Goal: Task Accomplishment & Management: Complete application form

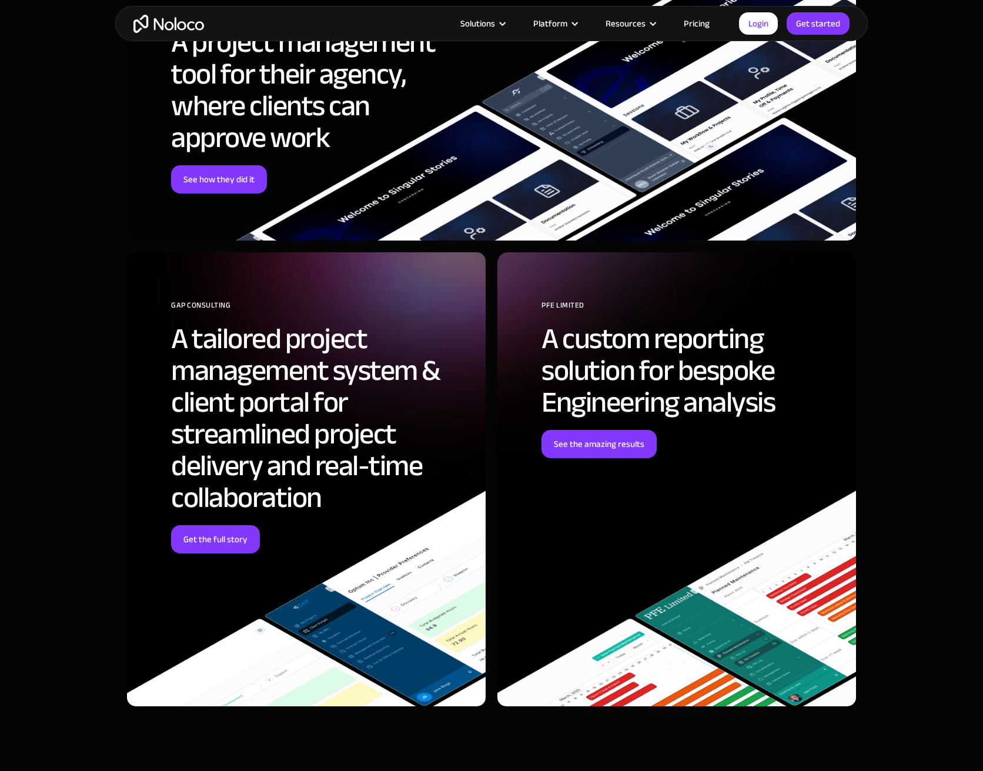
scroll to position [3176, 0]
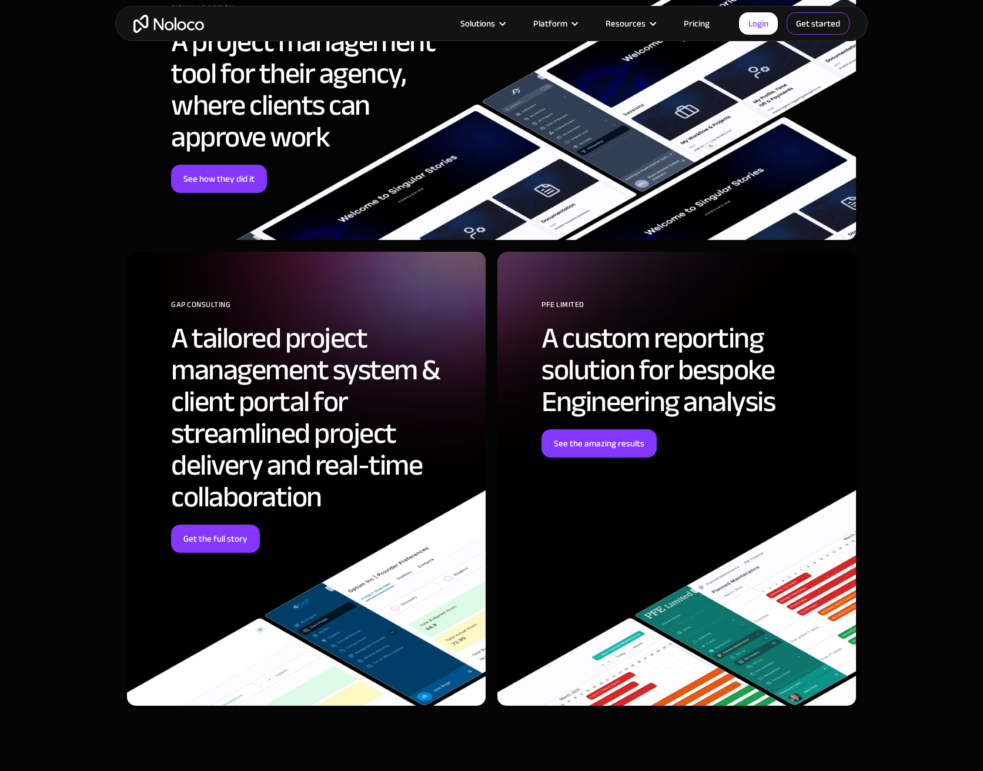
click at [802, 17] on link "Get started" at bounding box center [818, 23] width 63 height 22
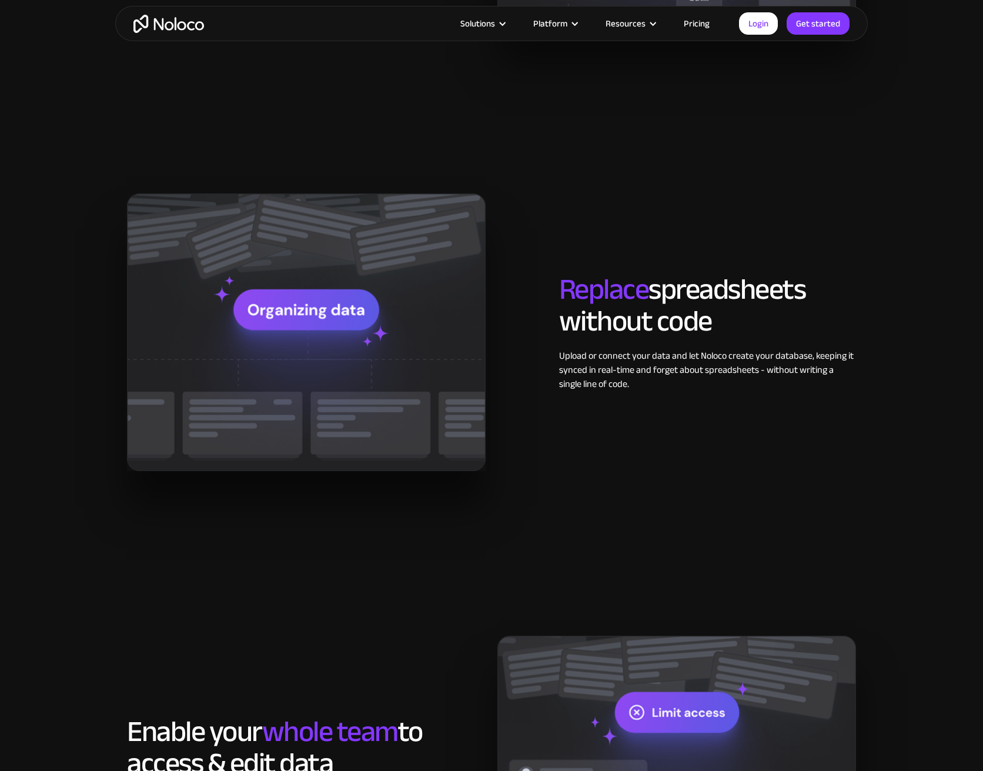
scroll to position [1059, 0]
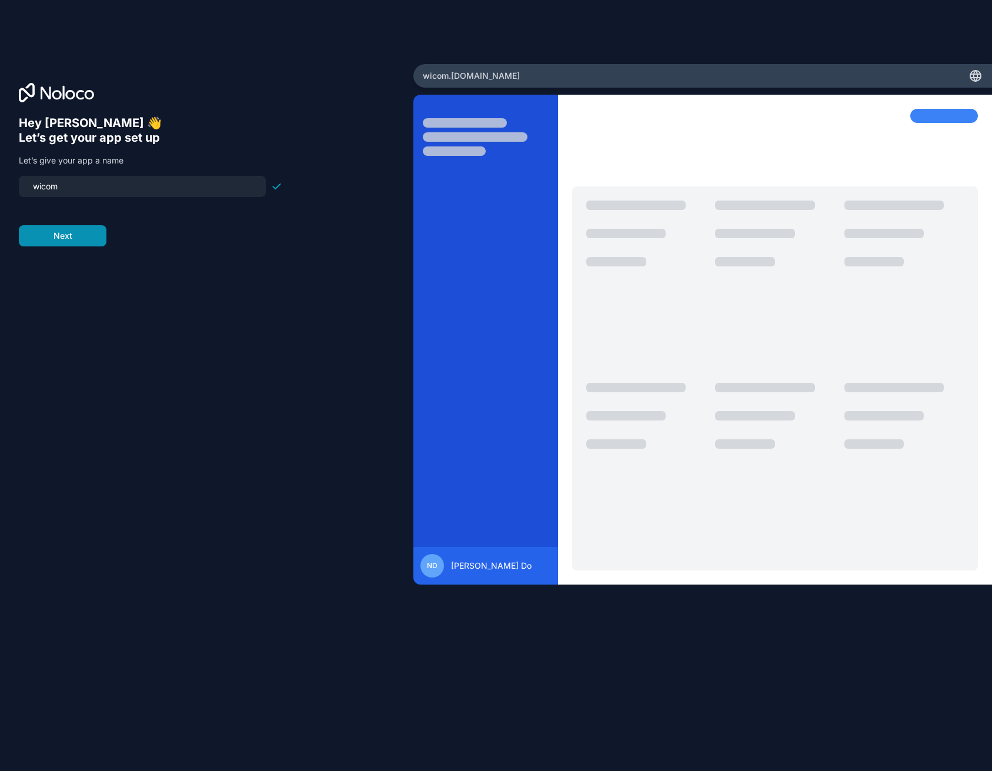
click at [89, 232] on button "Next" at bounding box center [63, 235] width 88 height 21
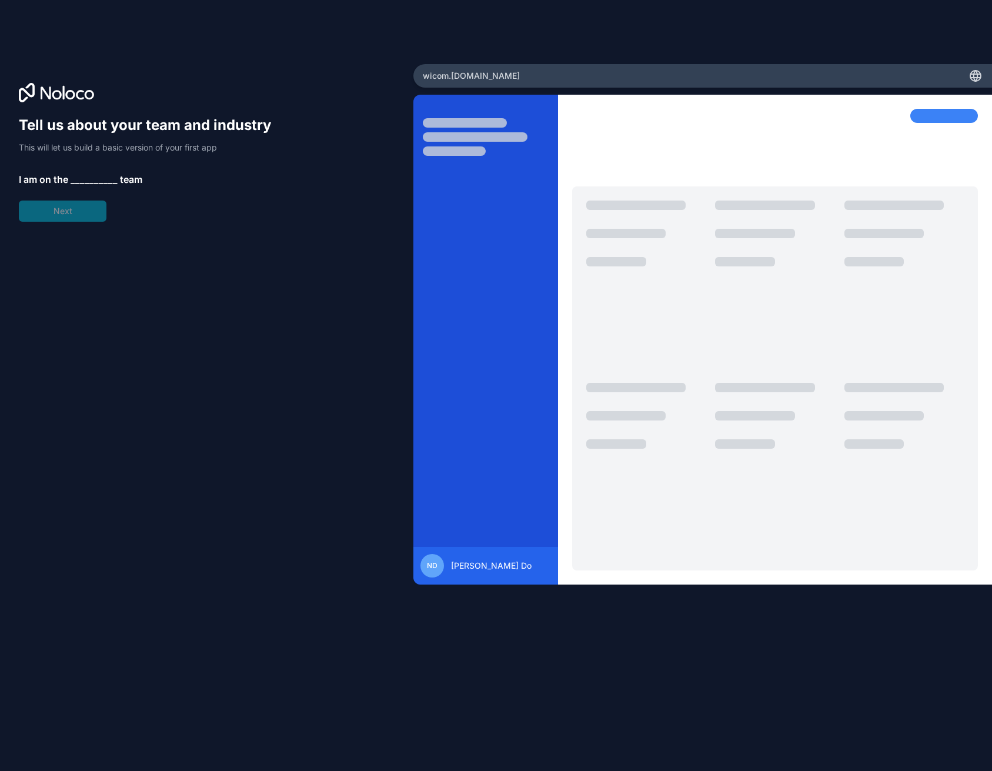
click at [84, 213] on div "Tell us about your team and industry This will let us build a basic version of …" at bounding box center [151, 169] width 264 height 106
click at [65, 166] on div "Tell us about your team and industry This will let us build a basic version of …" at bounding box center [151, 169] width 264 height 106
drag, startPoint x: 109, startPoint y: 180, endPoint x: 85, endPoint y: 173, distance: 25.1
click at [108, 179] on span "__________" at bounding box center [94, 179] width 47 height 14
click at [85, 173] on span "__________" at bounding box center [94, 179] width 47 height 14
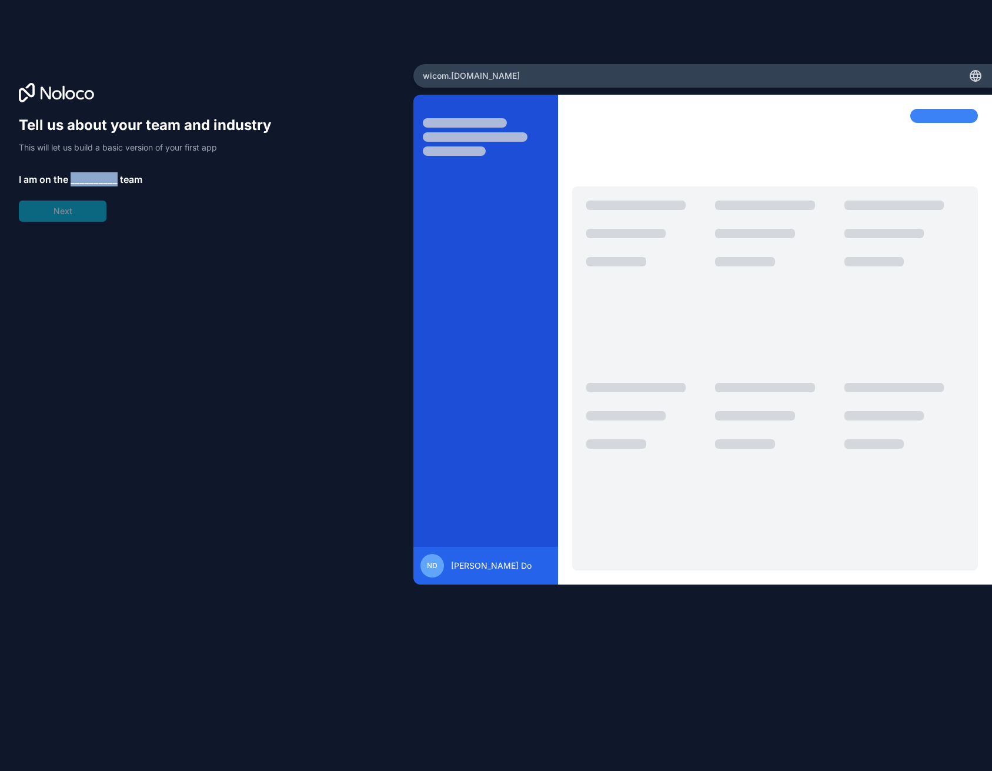
click at [85, 173] on span "__________" at bounding box center [94, 179] width 47 height 14
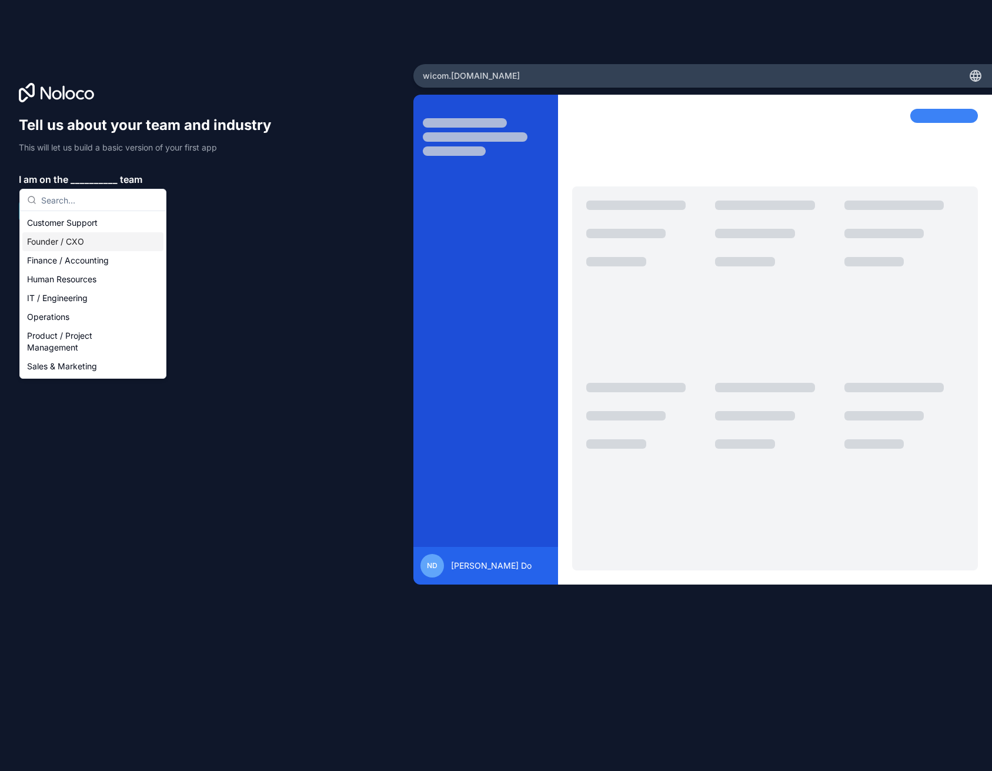
click at [81, 241] on div "Founder / CXO" at bounding box center [92, 241] width 141 height 19
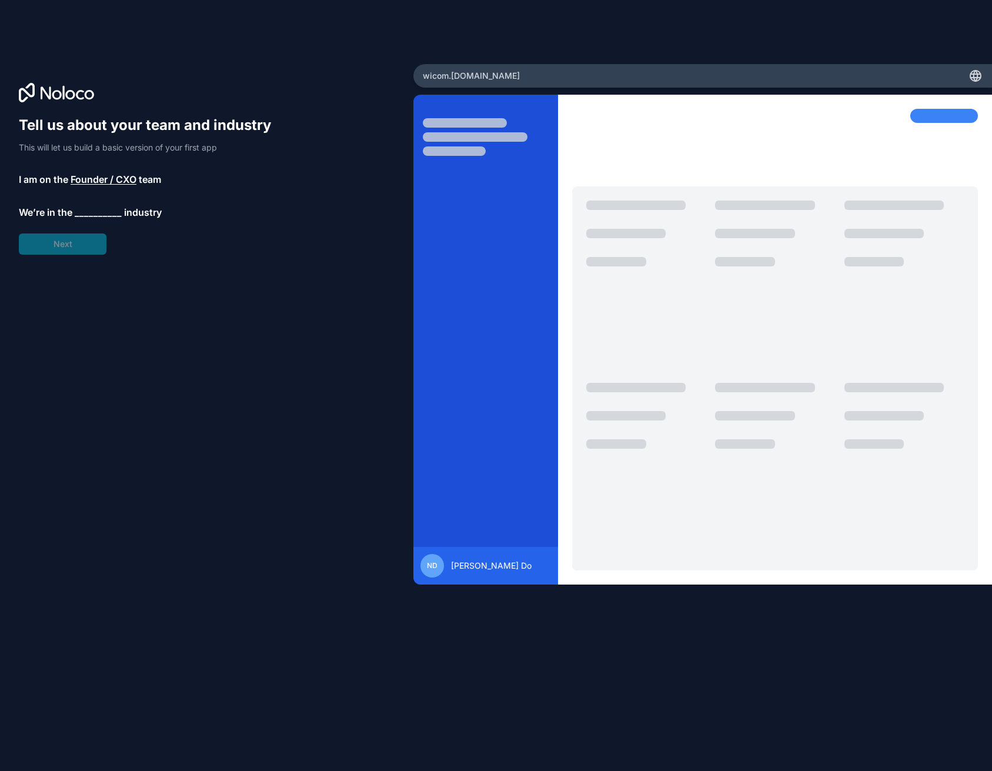
click at [95, 182] on span "Founder / CXO" at bounding box center [104, 179] width 66 height 14
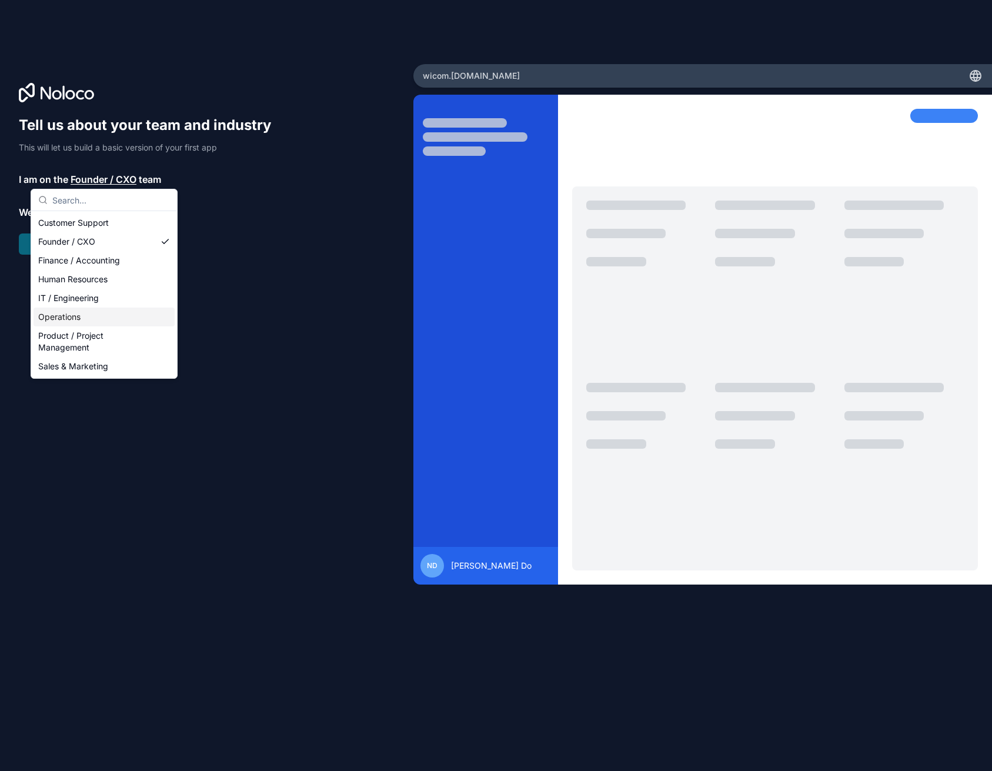
click at [81, 319] on div "Operations" at bounding box center [104, 317] width 141 height 19
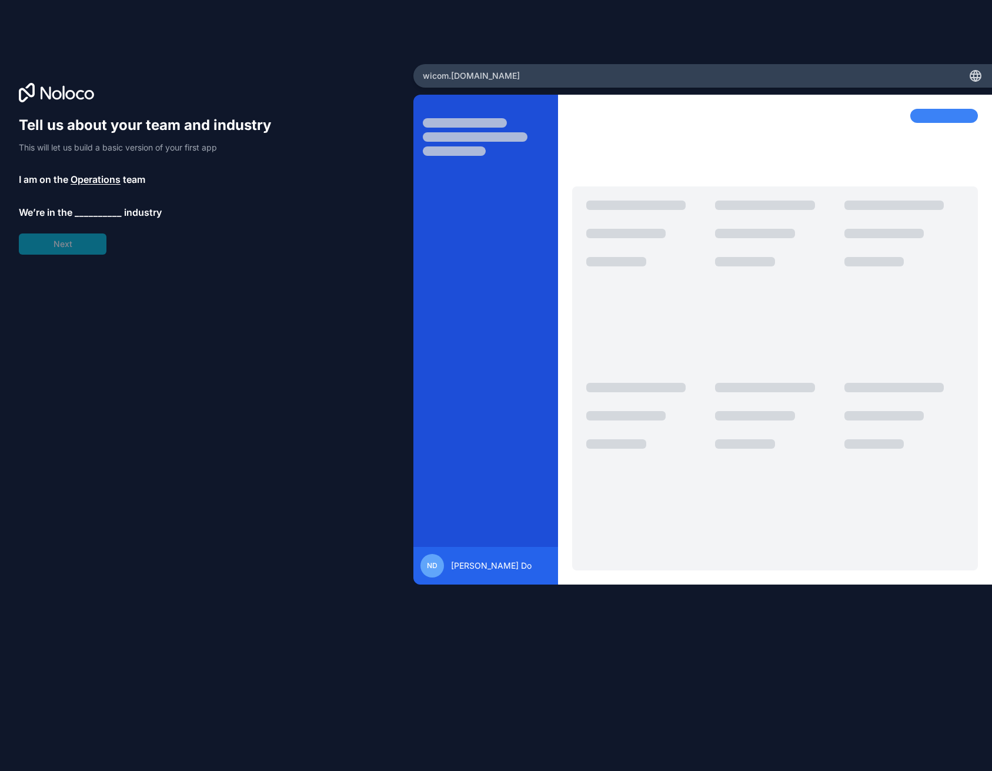
click at [89, 234] on div "Tell us about your team and industry This will let us build a basic version of …" at bounding box center [151, 185] width 264 height 139
click at [97, 220] on div "Tell us about your team and industry This will let us build a basic version of …" at bounding box center [151, 185] width 264 height 139
drag, startPoint x: 114, startPoint y: 200, endPoint x: 109, endPoint y: 211, distance: 11.6
click at [112, 206] on div "Tell us about your team and industry This will let us build a basic version of …" at bounding box center [151, 185] width 264 height 139
click at [109, 212] on span "__________" at bounding box center [98, 212] width 47 height 14
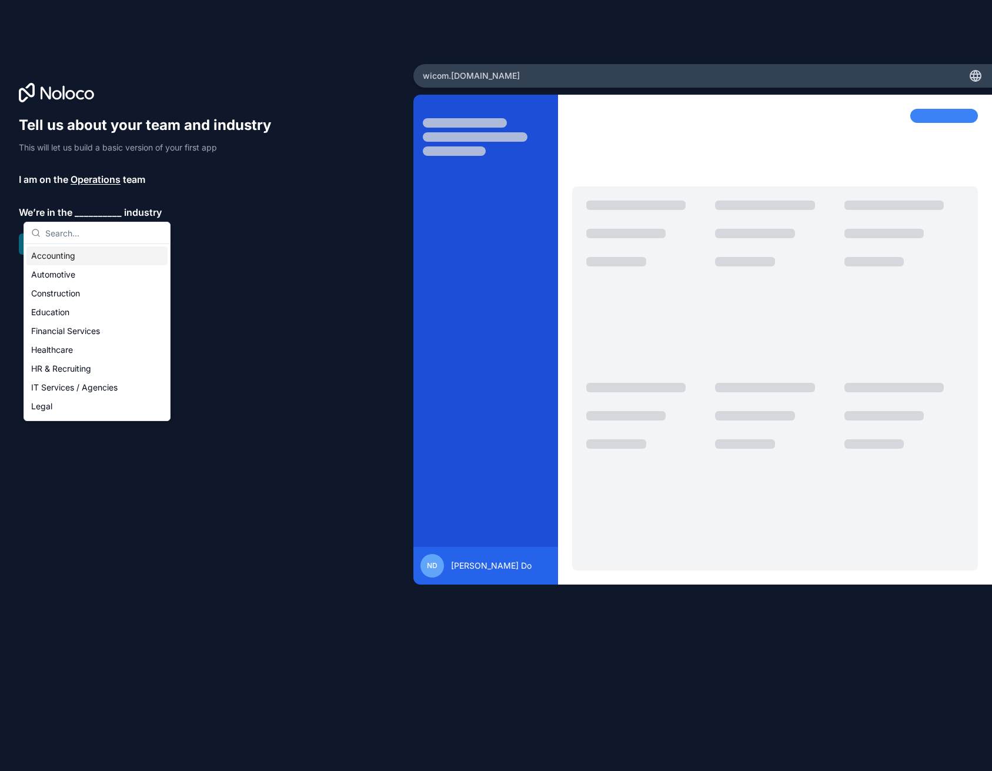
click at [103, 256] on div "Accounting" at bounding box center [96, 255] width 141 height 19
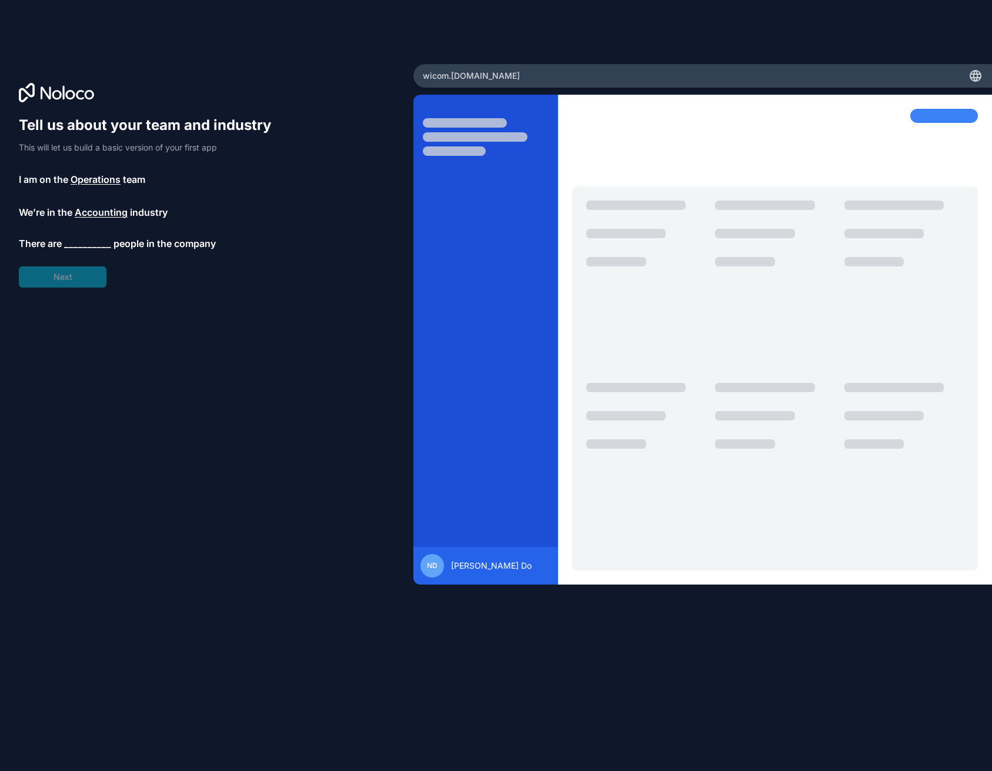
click at [72, 251] on div "Tell us about your team and industry This will let us build a basic version of …" at bounding box center [151, 202] width 264 height 172
drag, startPoint x: 115, startPoint y: 257, endPoint x: 95, endPoint y: 251, distance: 21.4
click at [114, 257] on div "Tell us about your team and industry This will let us build a basic version of …" at bounding box center [151, 202] width 264 height 172
click at [95, 251] on span "__________" at bounding box center [87, 245] width 47 height 14
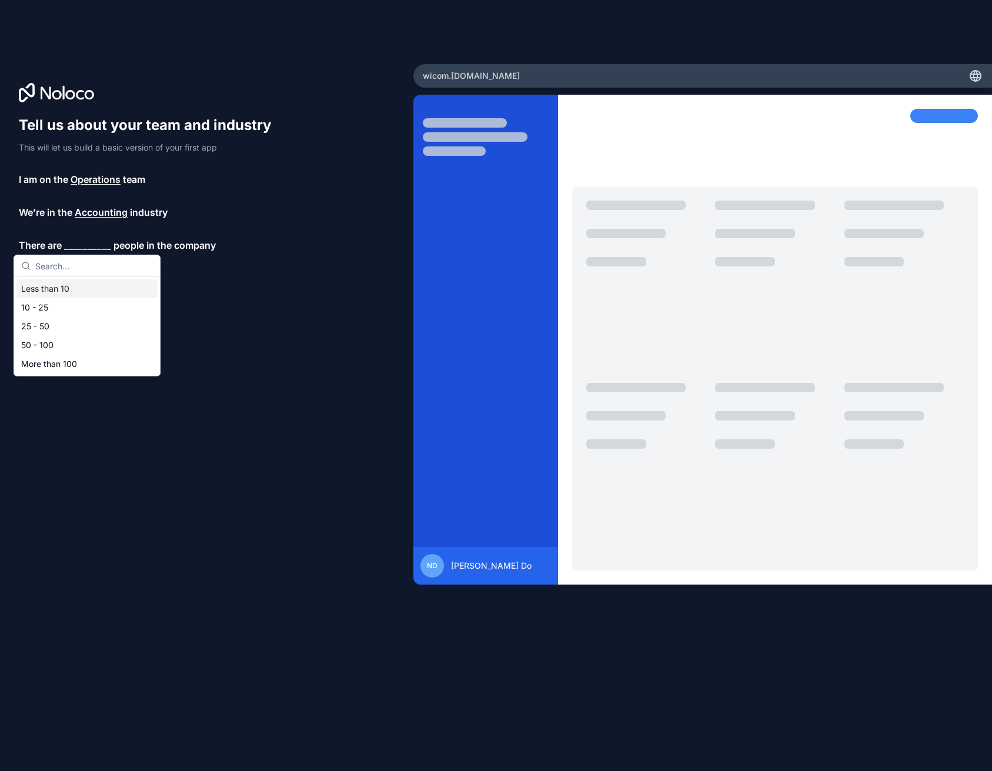
click at [100, 278] on div "Less than 10 10 - 25 25 - 50 50 - 100 More than 100" at bounding box center [87, 326] width 146 height 99
click at [64, 318] on div "25 - 50" at bounding box center [86, 326] width 141 height 19
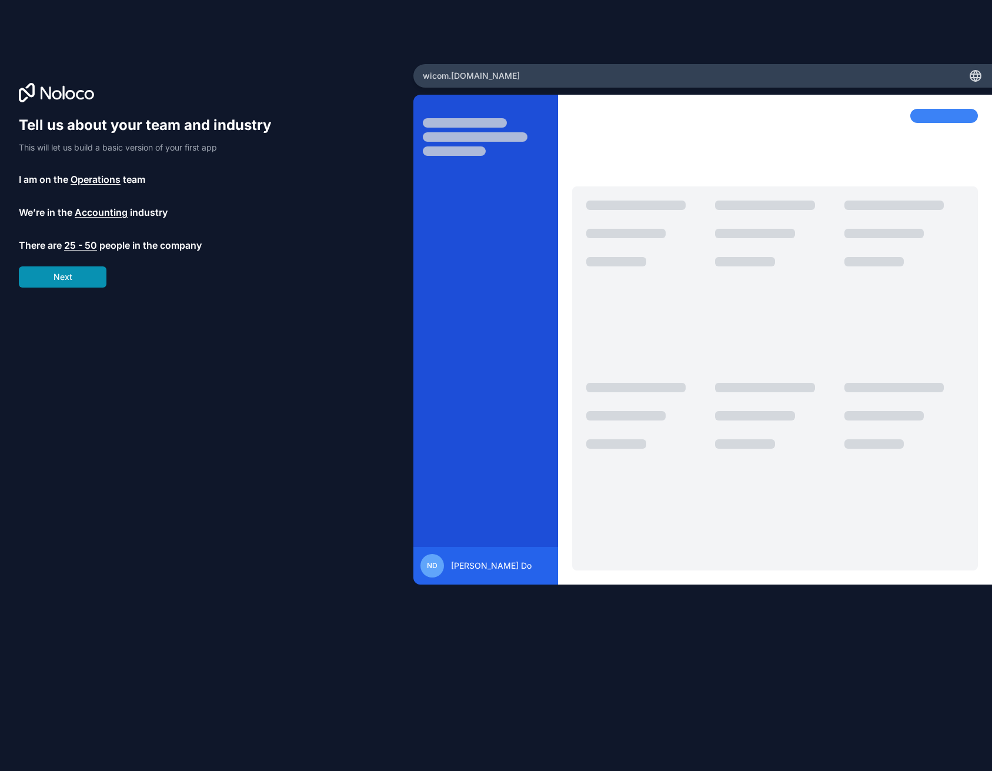
click at [53, 274] on button "Next" at bounding box center [63, 276] width 88 height 21
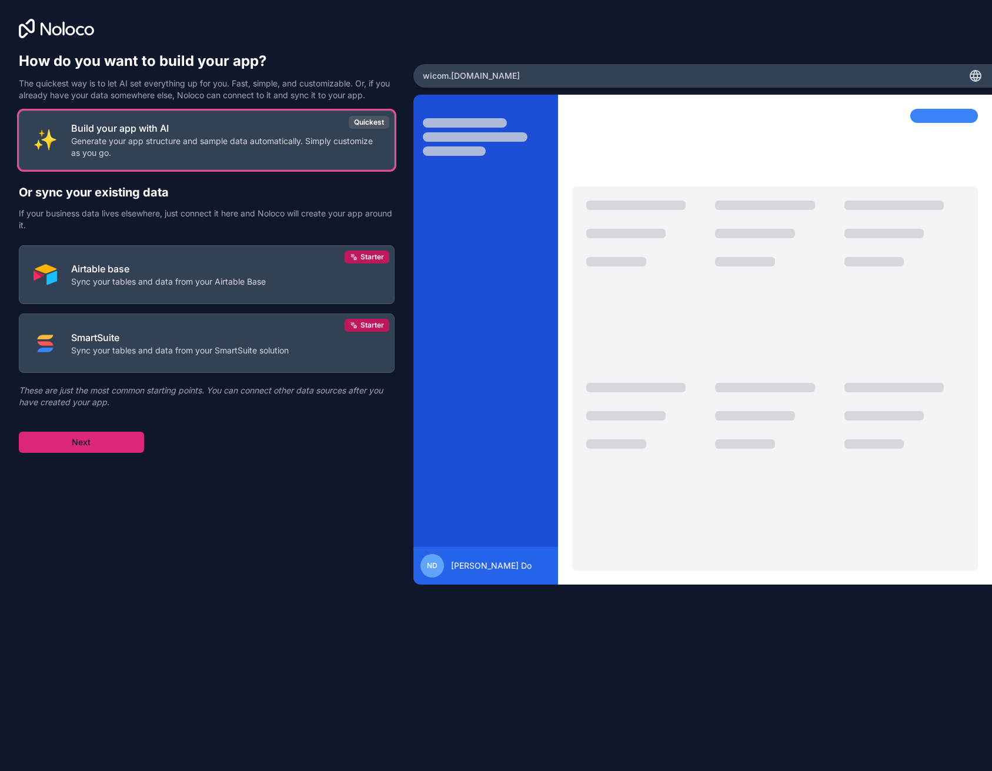
click at [105, 444] on button "Next" at bounding box center [81, 442] width 125 height 21
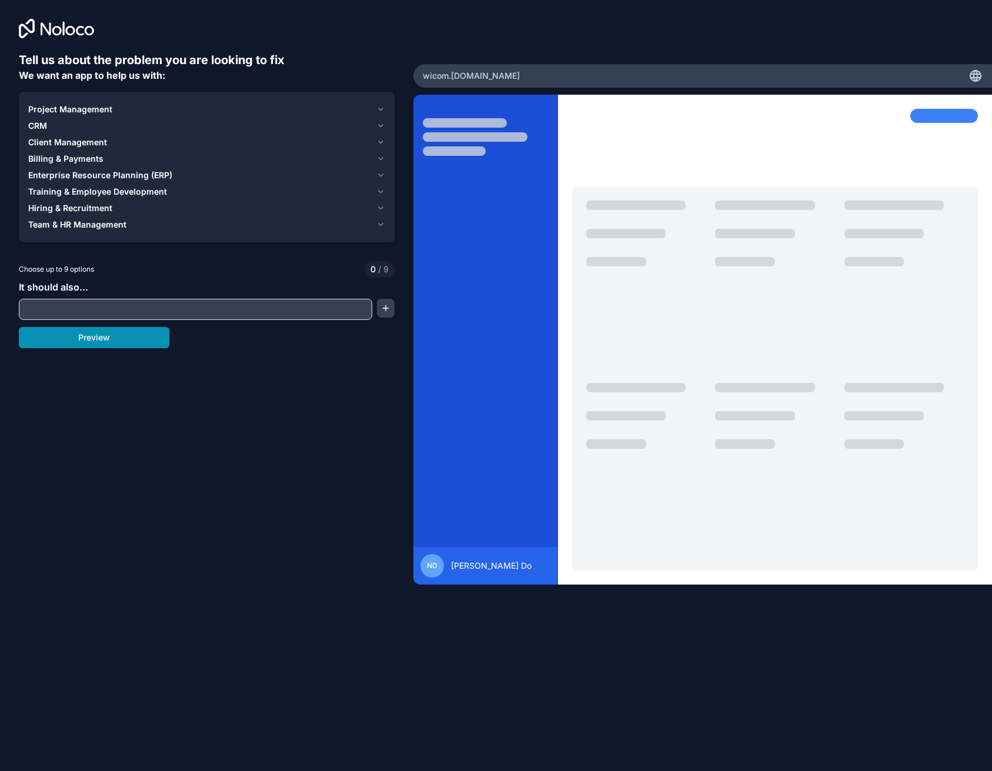
click at [118, 331] on button "Preview" at bounding box center [94, 337] width 151 height 21
click at [122, 321] on div "Tell us about the problem you are looking to fix We want an app to help us with…" at bounding box center [207, 338] width 376 height 572
click at [98, 212] on span "Hiring & Recruitment" at bounding box center [70, 208] width 84 height 12
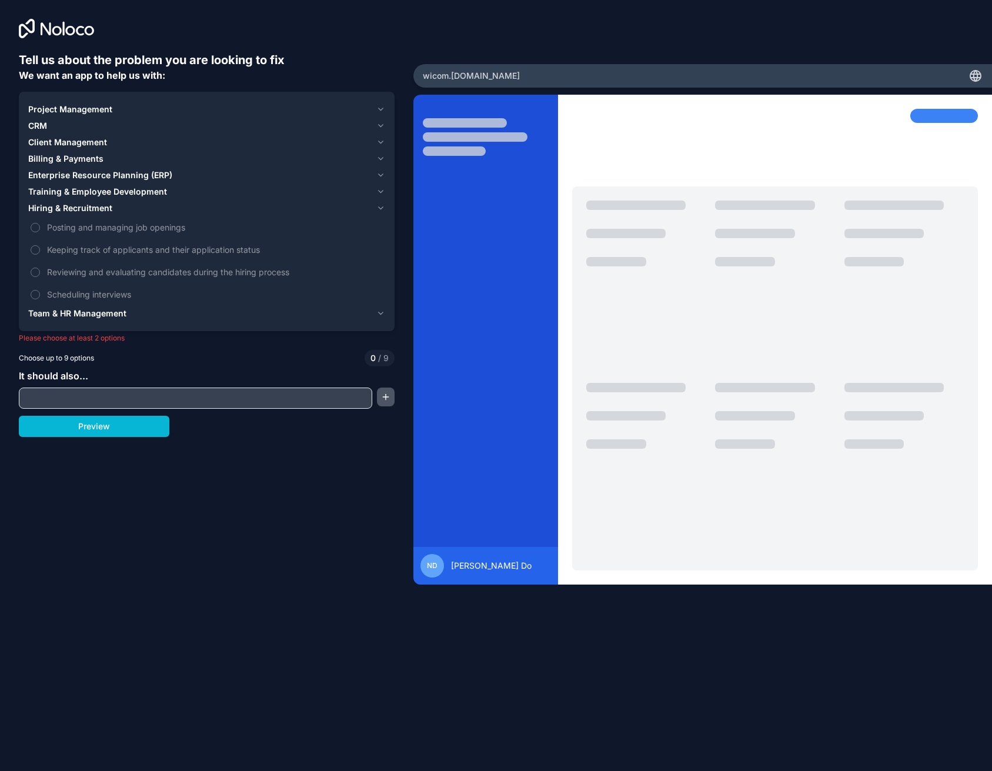
click at [386, 402] on button "button" at bounding box center [386, 397] width 18 height 19
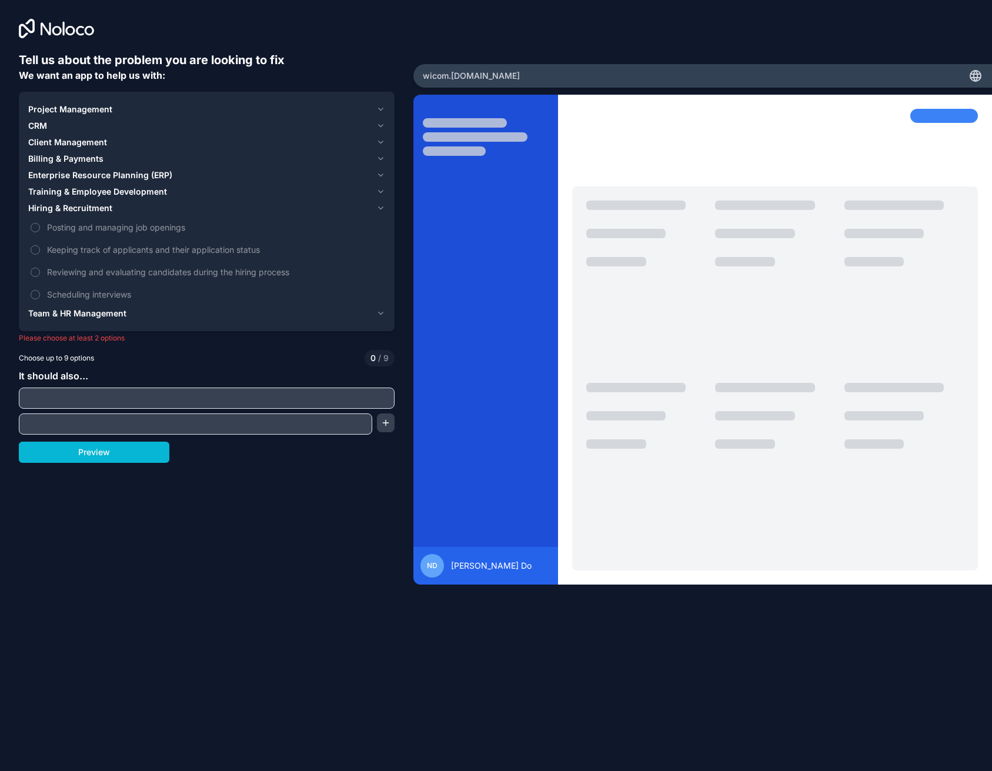
drag, startPoint x: 149, startPoint y: 405, endPoint x: 137, endPoint y: 406, distance: 12.4
click at [149, 406] on input "text" at bounding box center [207, 398] width 370 height 16
click at [109, 451] on button "Preview" at bounding box center [94, 452] width 151 height 21
click at [49, 139] on span "Client Management" at bounding box center [67, 142] width 79 height 12
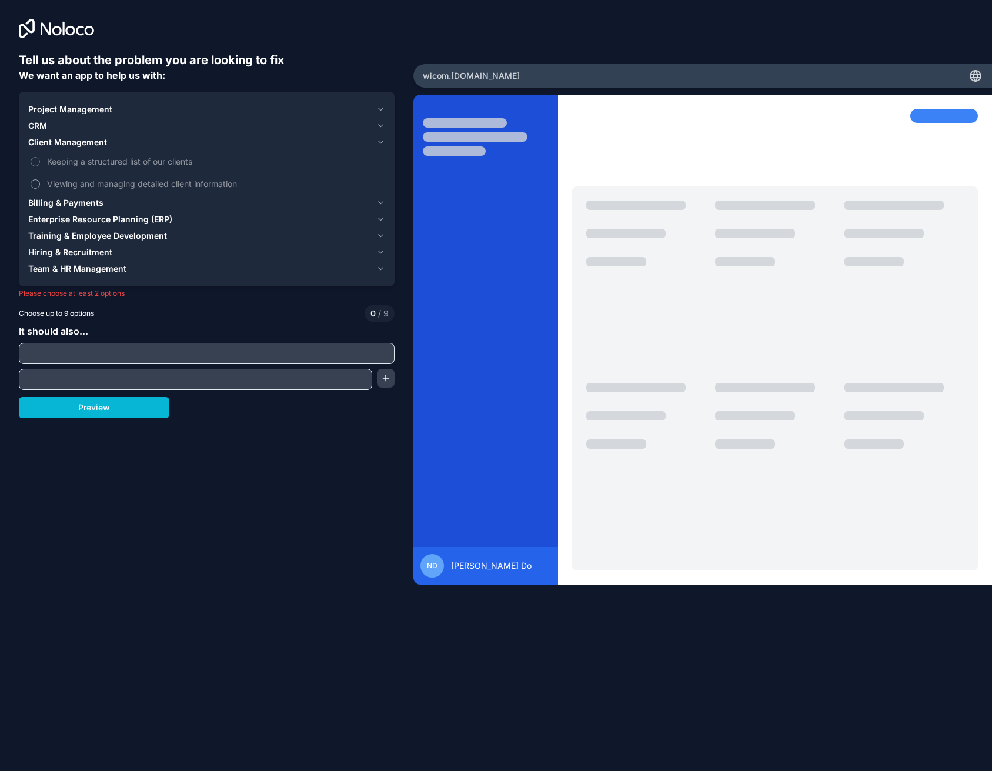
click at [41, 180] on label "Viewing and managing detailed client information" at bounding box center [206, 184] width 357 height 22
click at [40, 180] on button "Viewing and managing detailed client information" at bounding box center [35, 183] width 9 height 9
click at [86, 418] on div "Tell us about the problem you are looking to fix We want an app to help us with…" at bounding box center [207, 338] width 376 height 572
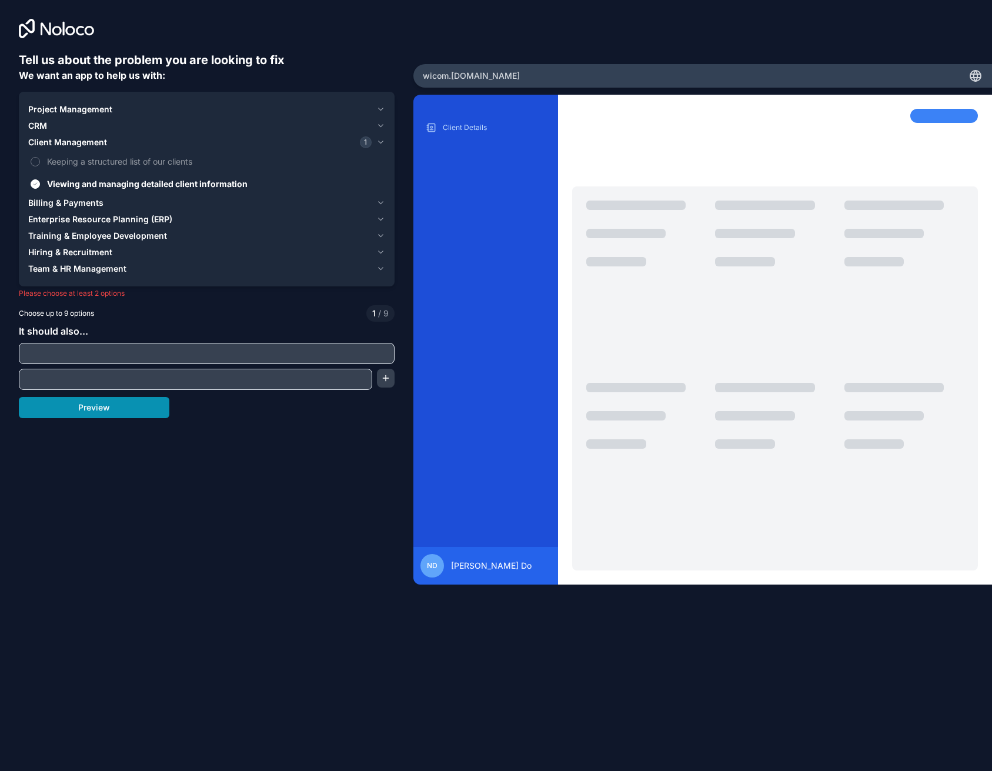
click at [92, 415] on button "Preview" at bounding box center [94, 407] width 151 height 21
click at [99, 414] on button "Preview" at bounding box center [94, 407] width 151 height 21
click at [112, 410] on button "Preview" at bounding box center [94, 407] width 151 height 21
click at [29, 239] on span "Training & Employee Development" at bounding box center [97, 236] width 139 height 12
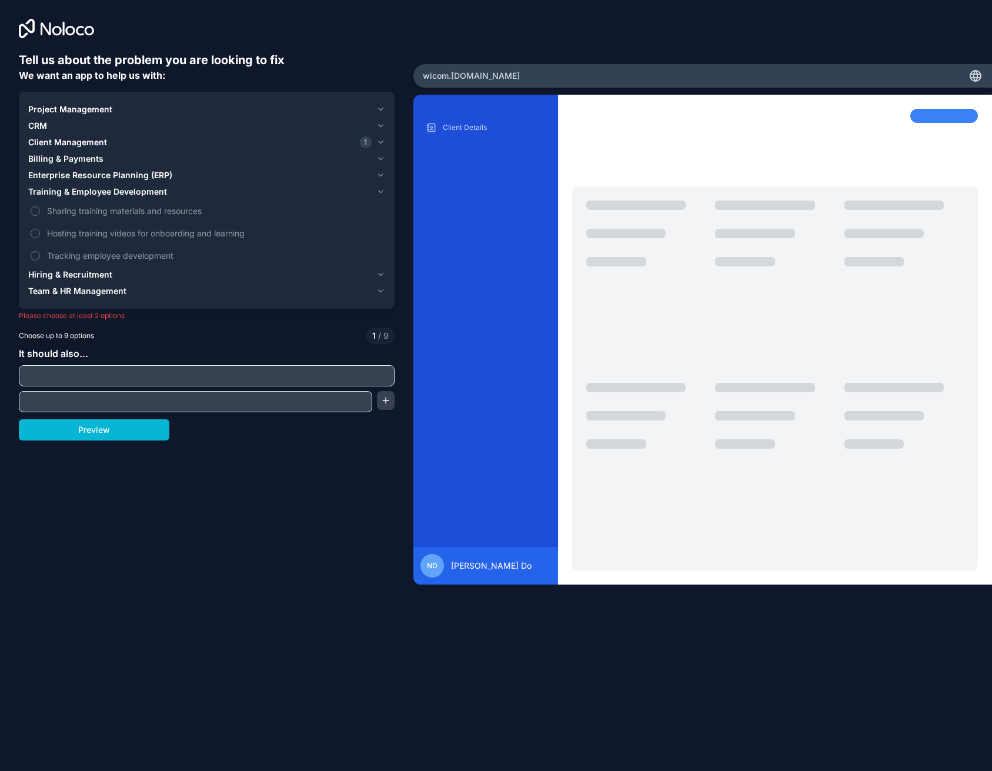
click at [37, 275] on span "Hiring & Recruitment" at bounding box center [70, 275] width 84 height 12
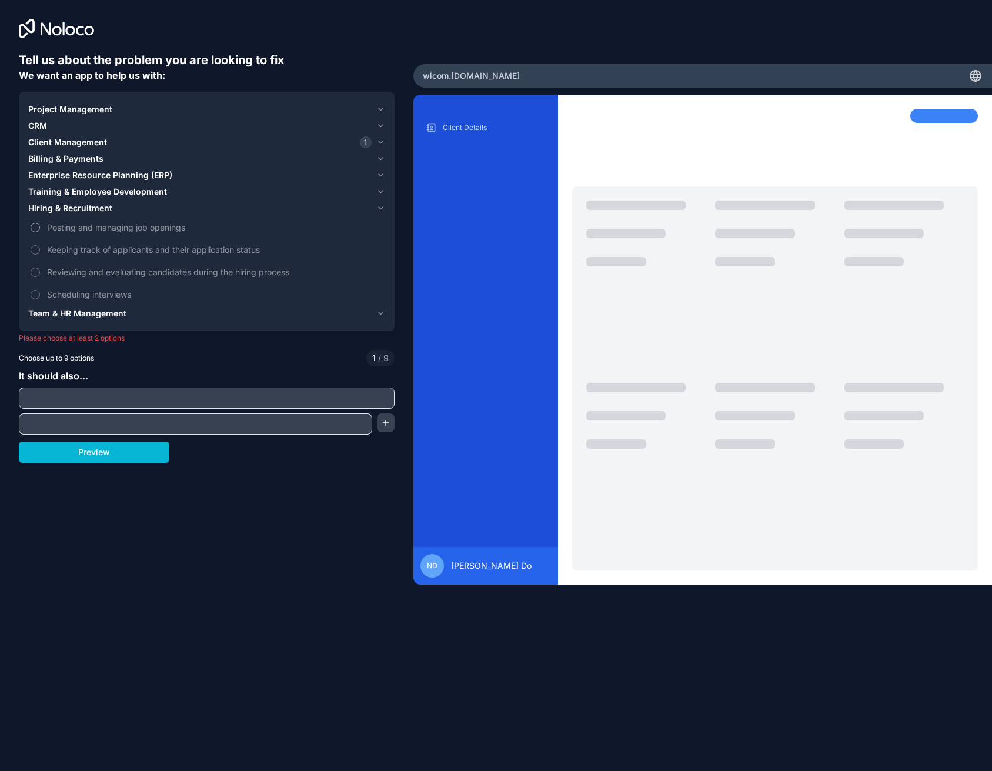
click at [36, 222] on label "Posting and managing job openings" at bounding box center [206, 227] width 357 height 22
click at [36, 223] on button "Posting and managing job openings" at bounding box center [35, 227] width 9 height 9
click at [114, 445] on button "Preview" at bounding box center [94, 452] width 151 height 21
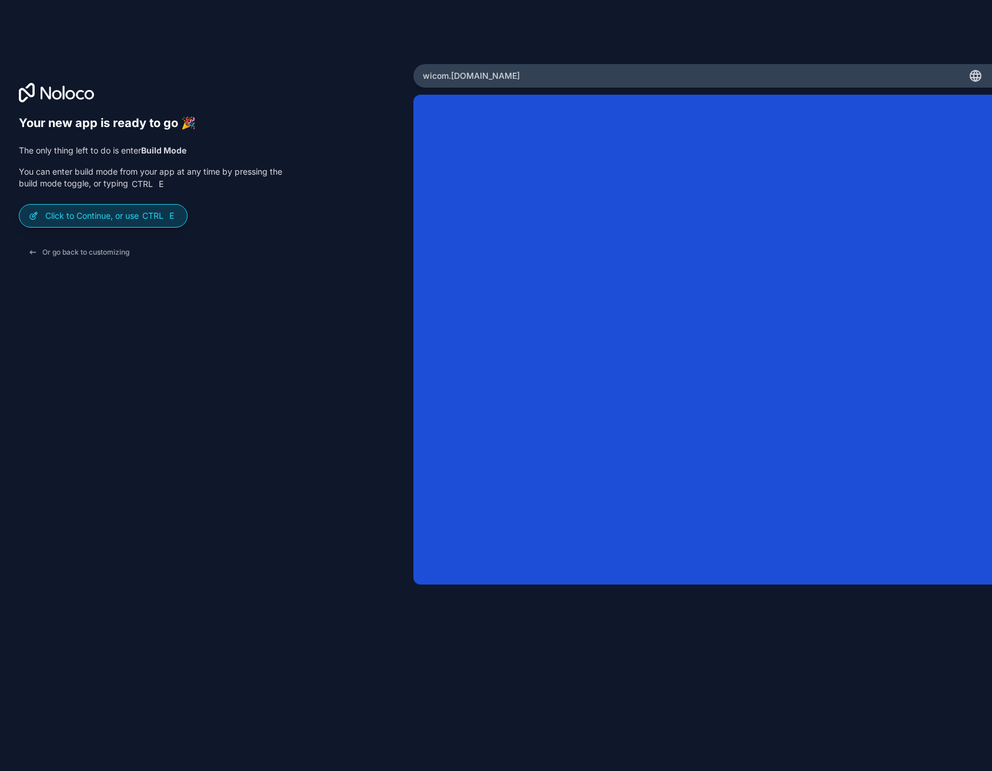
click at [136, 218] on p "Click to Continue, or use Ctrl E" at bounding box center [111, 216] width 132 height 12
click at [129, 214] on p "Click to Continue, or use Ctrl E" at bounding box center [111, 216] width 132 height 12
